Goal: Information Seeking & Learning: Learn about a topic

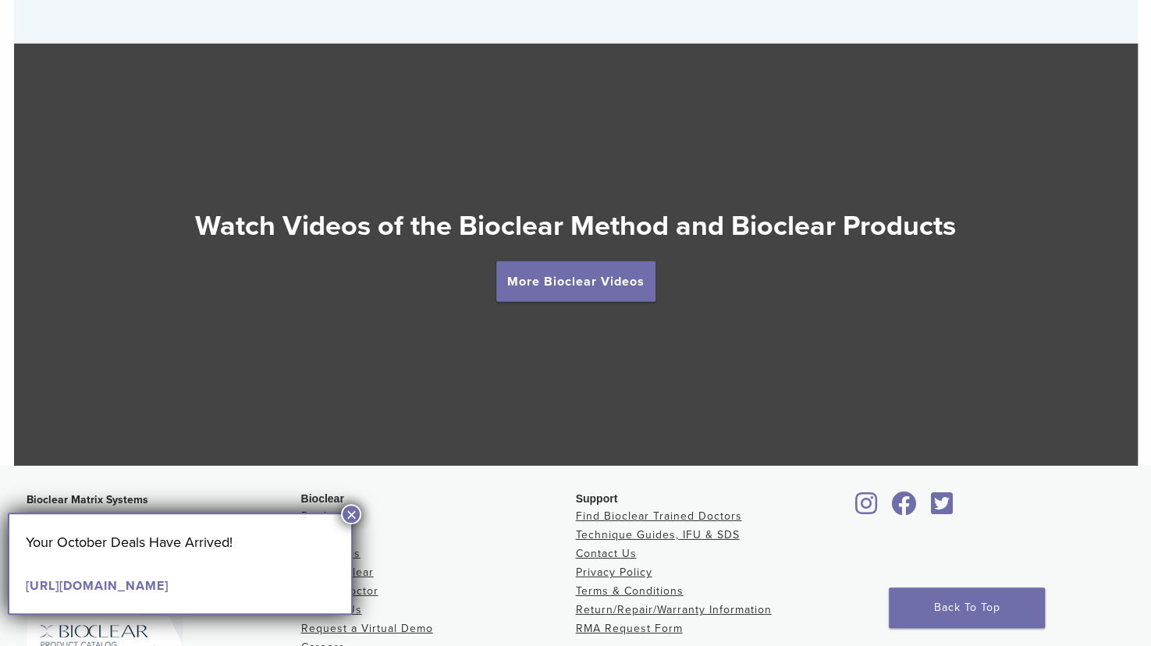
scroll to position [2714, 0]
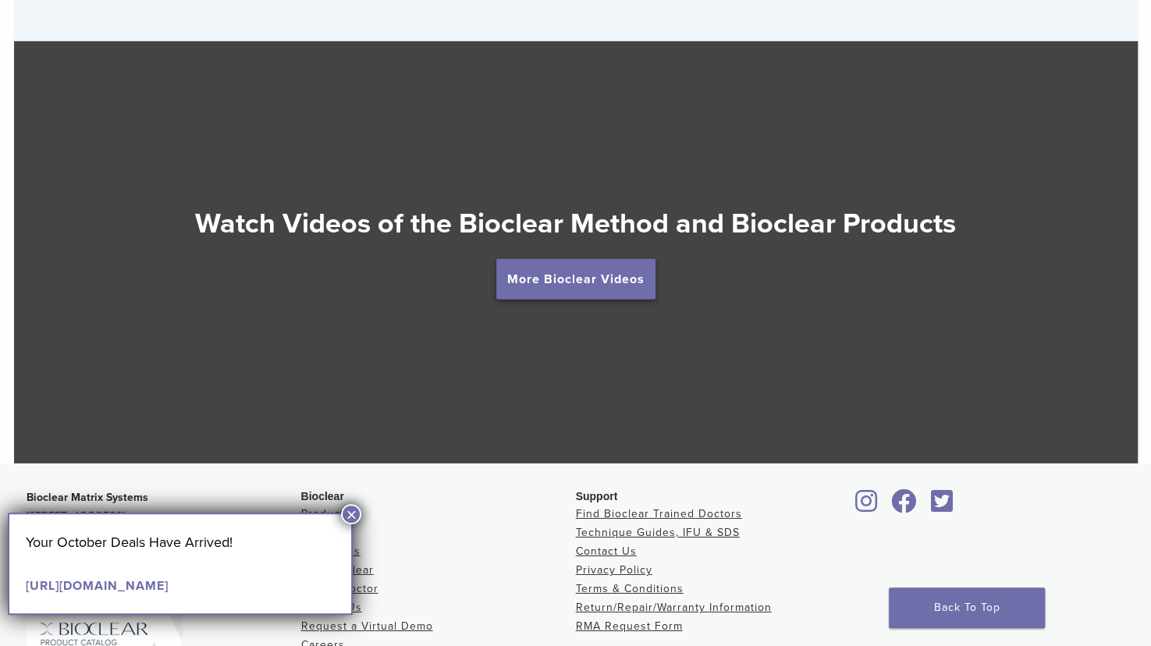
click at [606, 287] on link "More Bioclear Videos" at bounding box center [575, 279] width 159 height 41
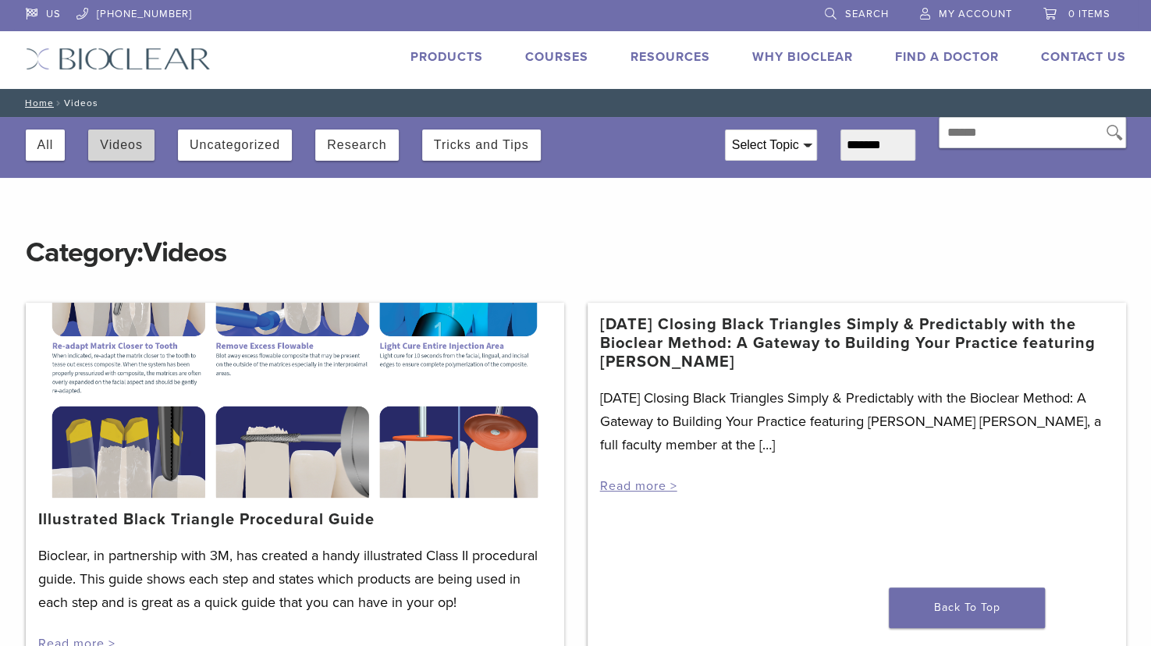
click at [119, 140] on button "Videos" at bounding box center [121, 145] width 43 height 31
click at [662, 489] on link "Read more >" at bounding box center [638, 486] width 77 height 16
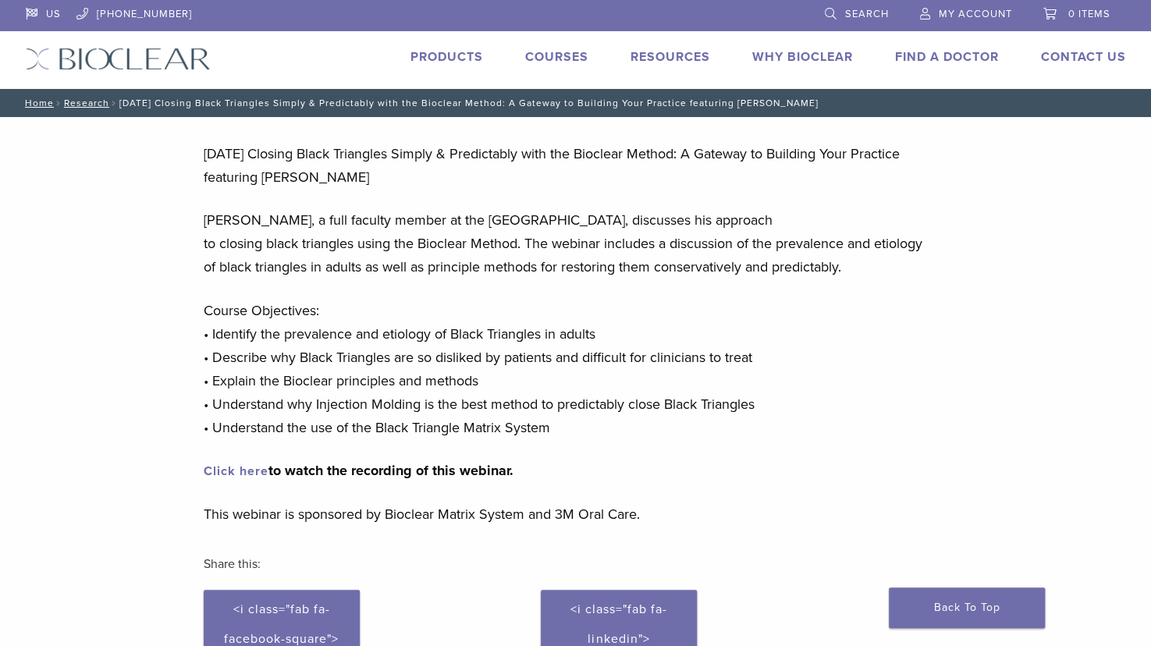
click at [236, 470] on link "Click here" at bounding box center [236, 472] width 65 height 16
click at [239, 466] on link "Click here" at bounding box center [236, 472] width 65 height 16
